Goal: Transaction & Acquisition: Subscribe to service/newsletter

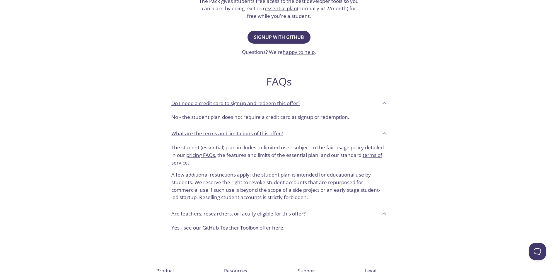
scroll to position [199, 0]
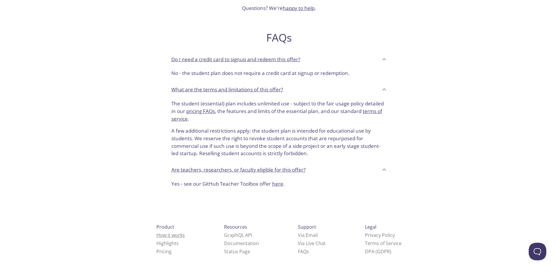
click at [165, 232] on link "How it works" at bounding box center [170, 235] width 28 height 6
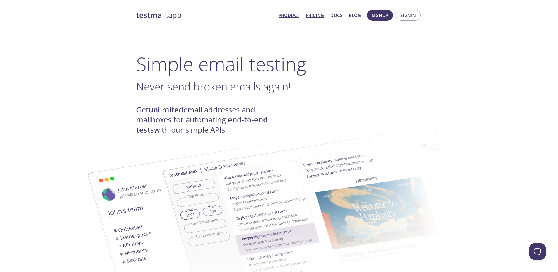
click at [317, 16] on link "Pricing" at bounding box center [315, 15] width 18 height 8
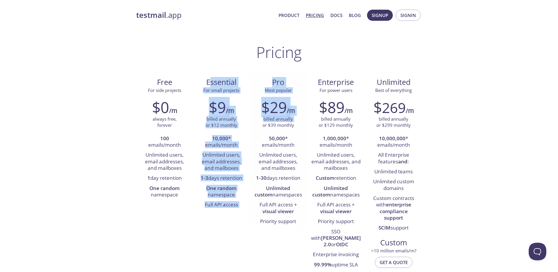
drag, startPoint x: 217, startPoint y: 83, endPoint x: 251, endPoint y: 127, distance: 55.7
click at [251, 127] on div "Free For side projects $0 /m always free, forever 100 emails/month Unlimited us…" at bounding box center [279, 178] width 286 height 211
click at [251, 127] on div "$29 /m billed annually or $39 monthly 50,000 * emails/month Unlimited users, em…" at bounding box center [278, 163] width 57 height 136
drag, startPoint x: 206, startPoint y: 83, endPoint x: 240, endPoint y: 206, distance: 127.4
click at [240, 206] on div "Essential For small projects $9 /m billed annually or $12 monthly 10,000 * emai…" at bounding box center [221, 143] width 57 height 141
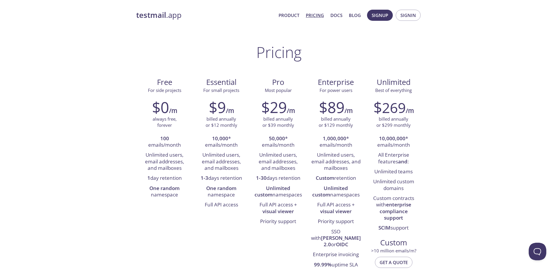
click at [239, 233] on div "Free For side projects $0 /m always free, forever 100 emails/month Unlimited us…" at bounding box center [279, 178] width 286 height 211
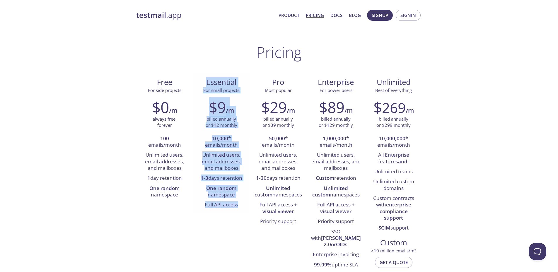
drag, startPoint x: 204, startPoint y: 83, endPoint x: 248, endPoint y: 208, distance: 132.9
click at [248, 208] on div "Essential For small projects $9 /m billed annually or $12 monthly 10,000 * emai…" at bounding box center [221, 143] width 57 height 141
